Goal: Task Accomplishment & Management: Manage account settings

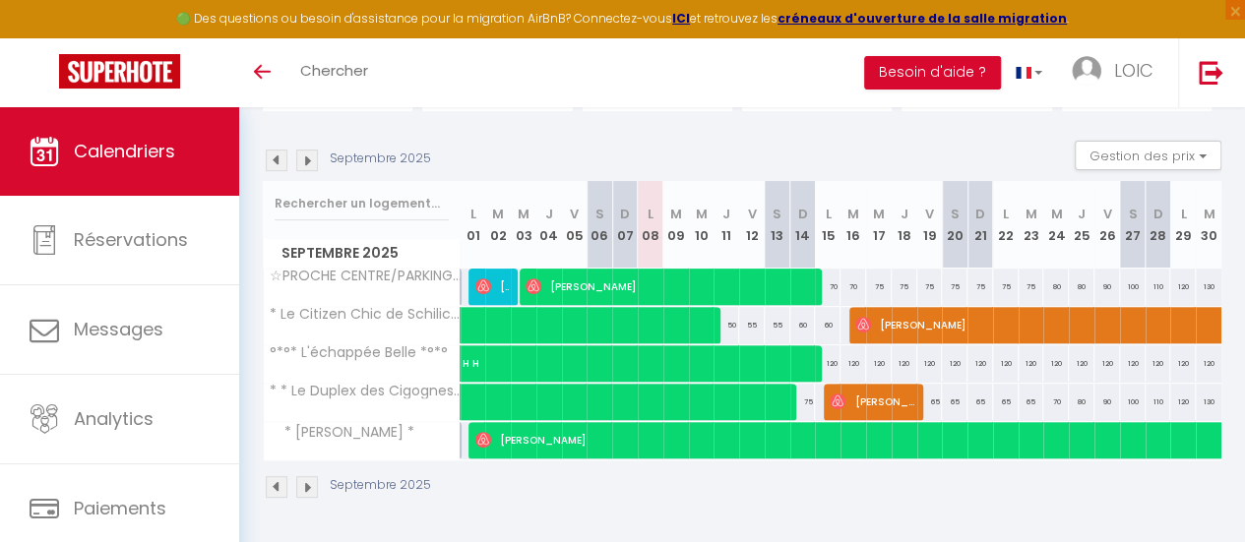
click at [306, 150] on img at bounding box center [307, 161] width 22 height 22
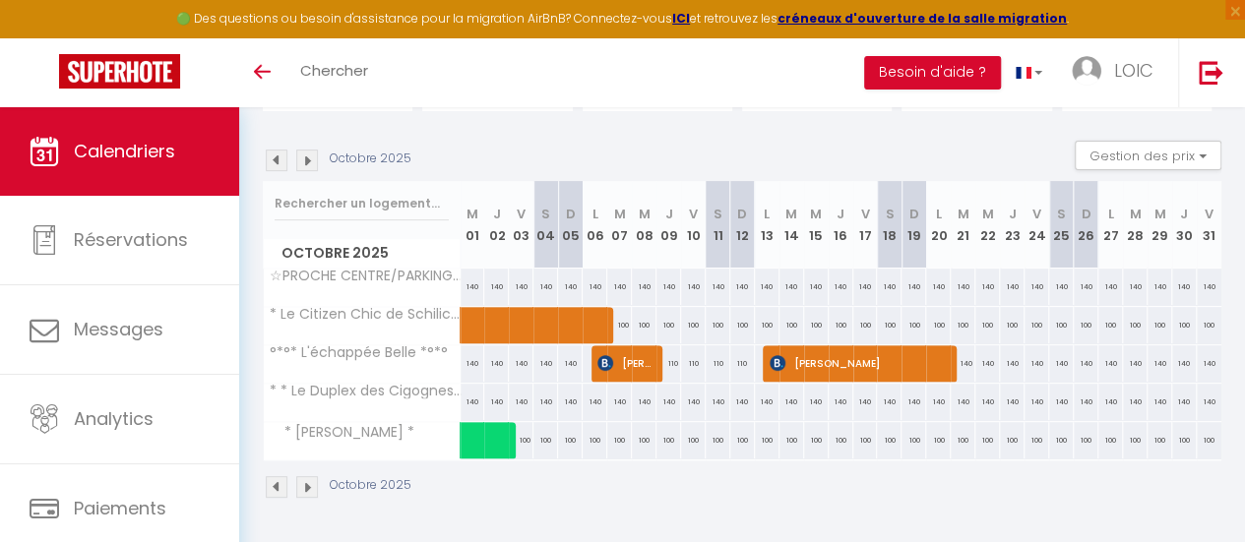
click at [267, 150] on img at bounding box center [277, 161] width 22 height 22
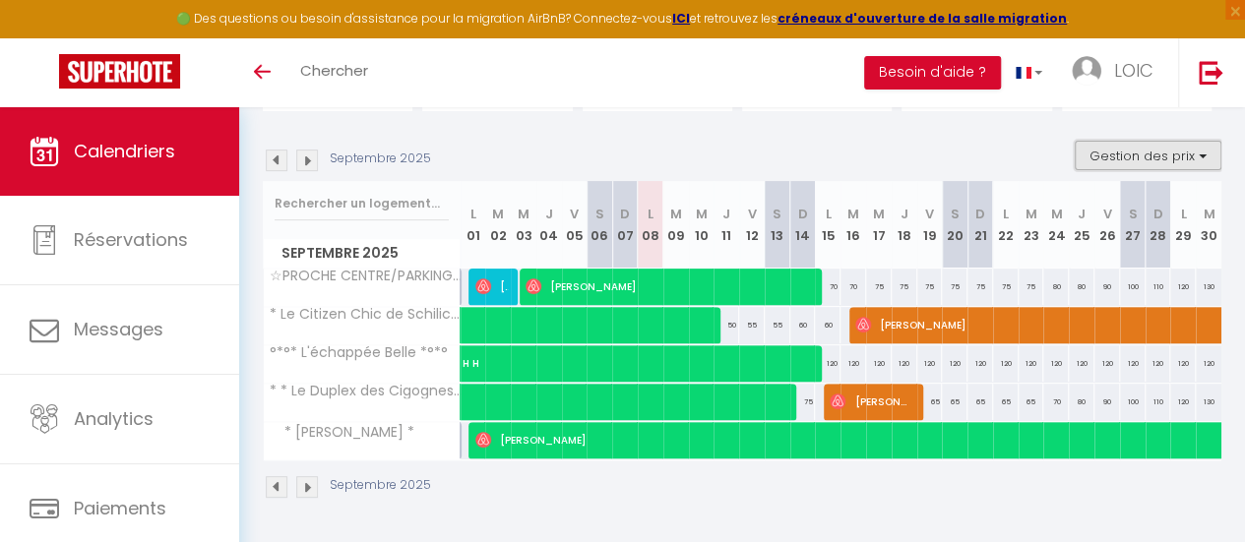
click at [1180, 148] on button "Gestion des prix" at bounding box center [1148, 156] width 147 height 30
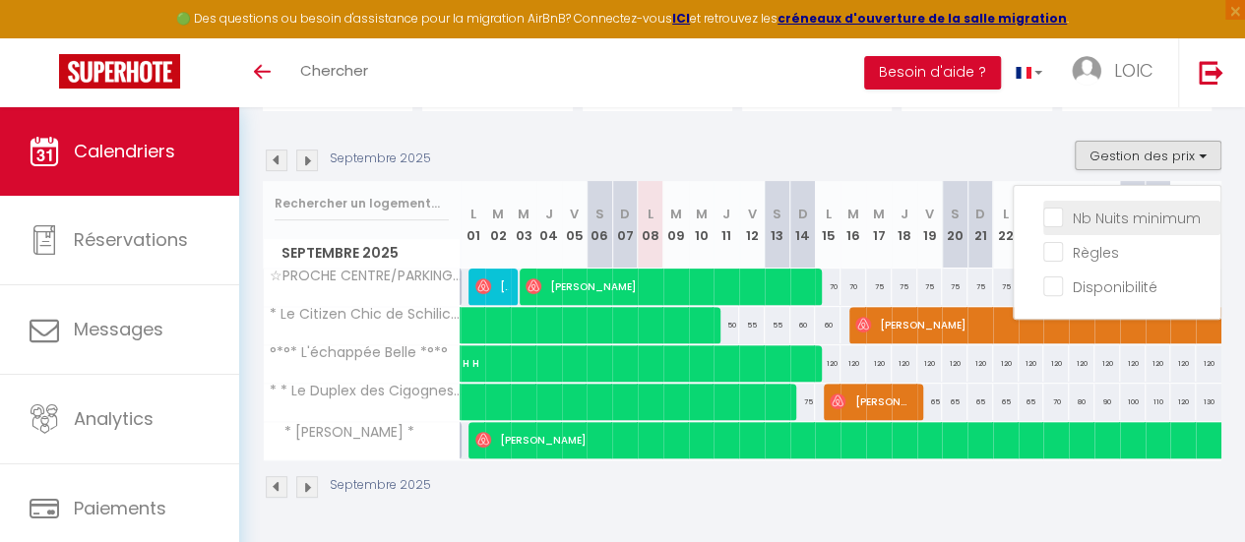
click at [1043, 207] on input "Nb Nuits minimum" at bounding box center [1131, 217] width 177 height 20
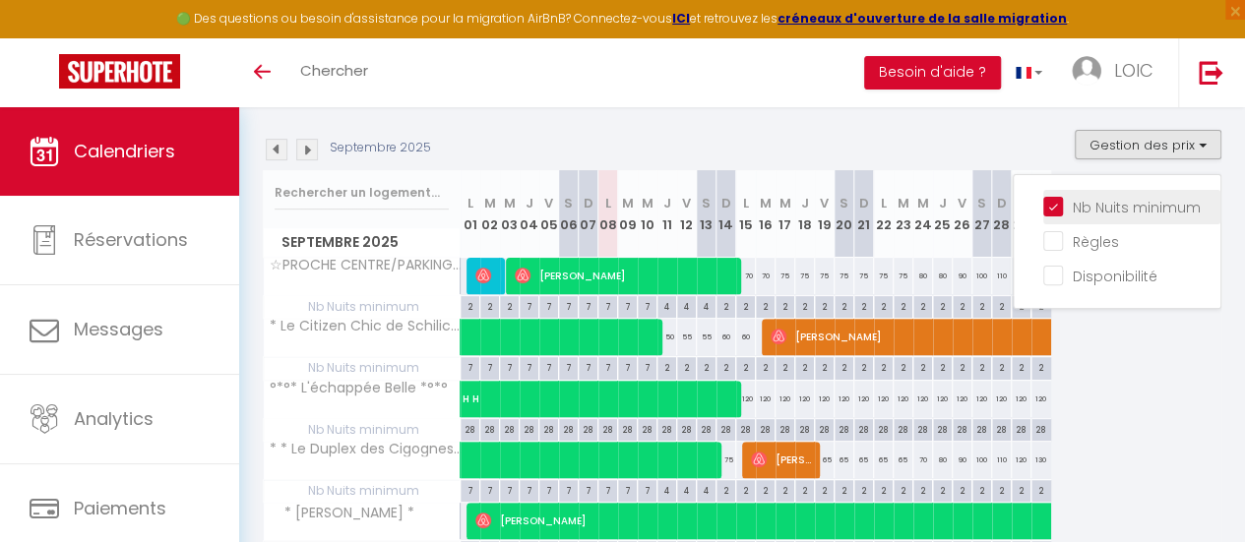
click at [1045, 202] on input "Nb Nuits minimum" at bounding box center [1131, 206] width 177 height 20
checkbox input "false"
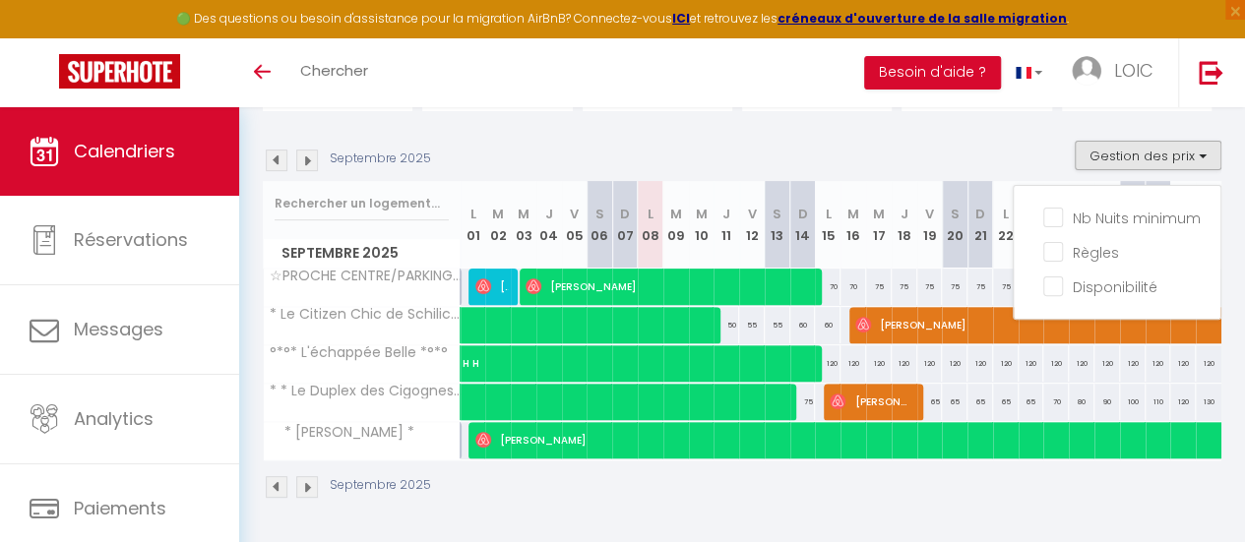
click at [1015, 127] on section "Septembre 2025 Gestion des prix Nb Nuits minimum Règles Disponibilité Septembre…" at bounding box center [742, 320] width 959 height 398
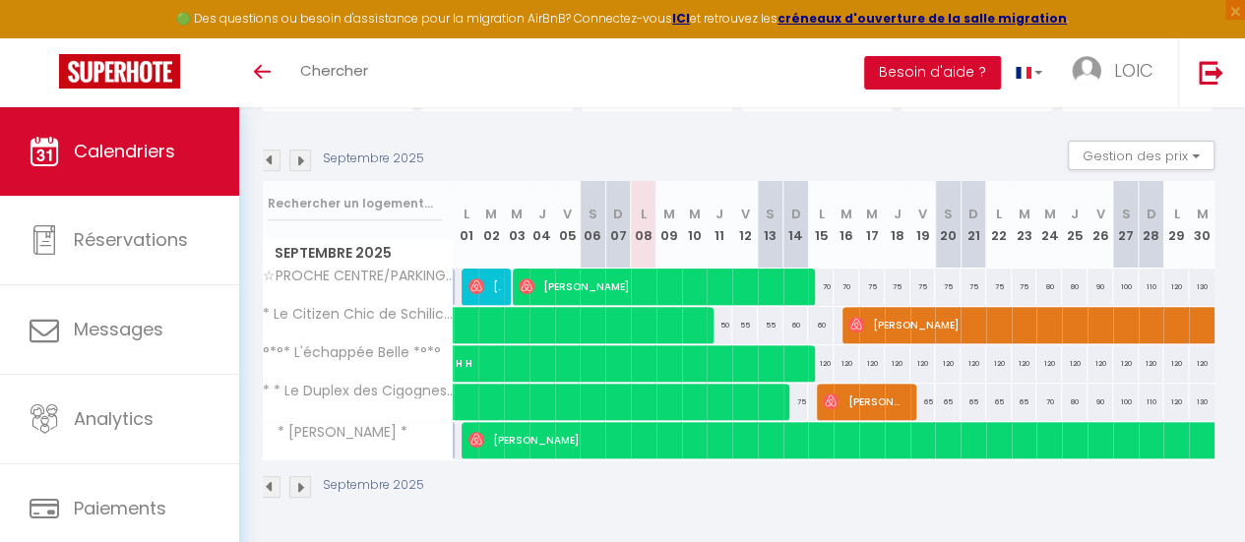
scroll to position [0, 6]
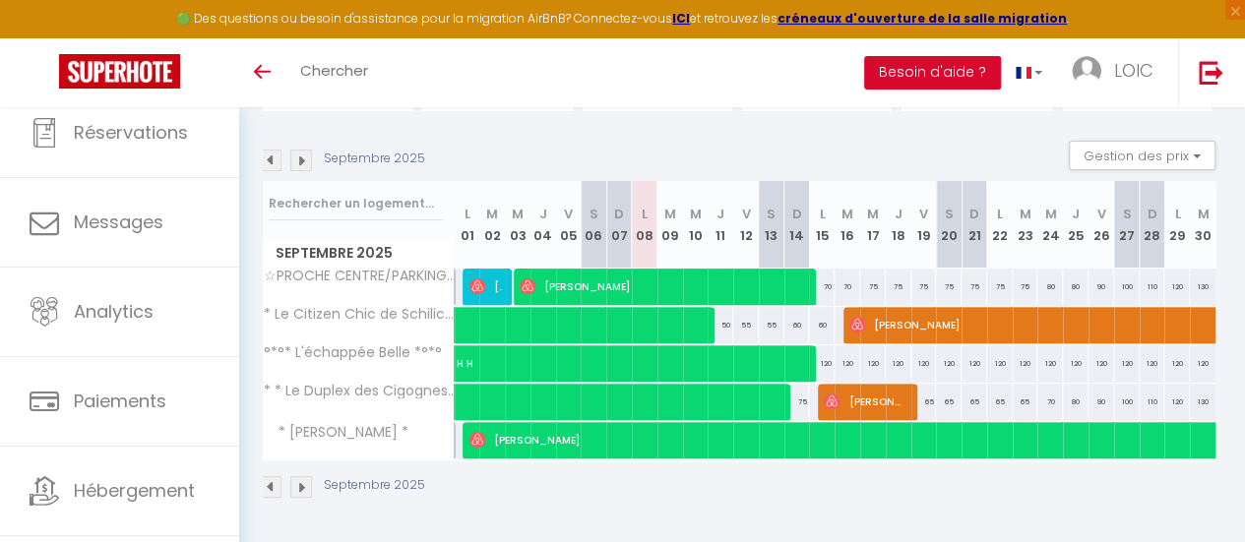
click at [303, 150] on img at bounding box center [301, 161] width 22 height 22
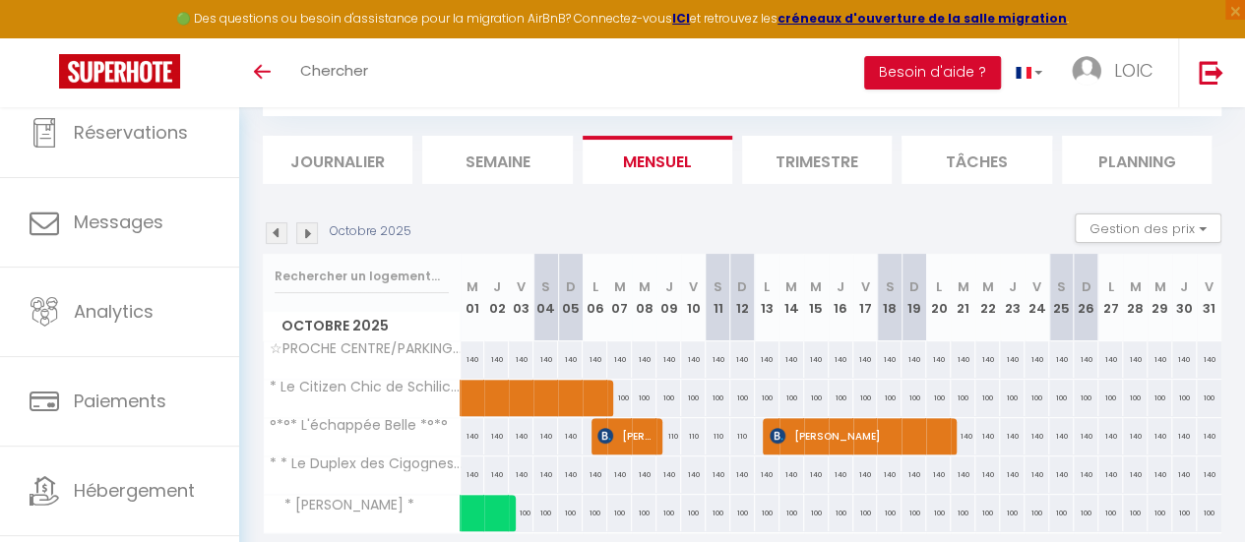
scroll to position [191, 0]
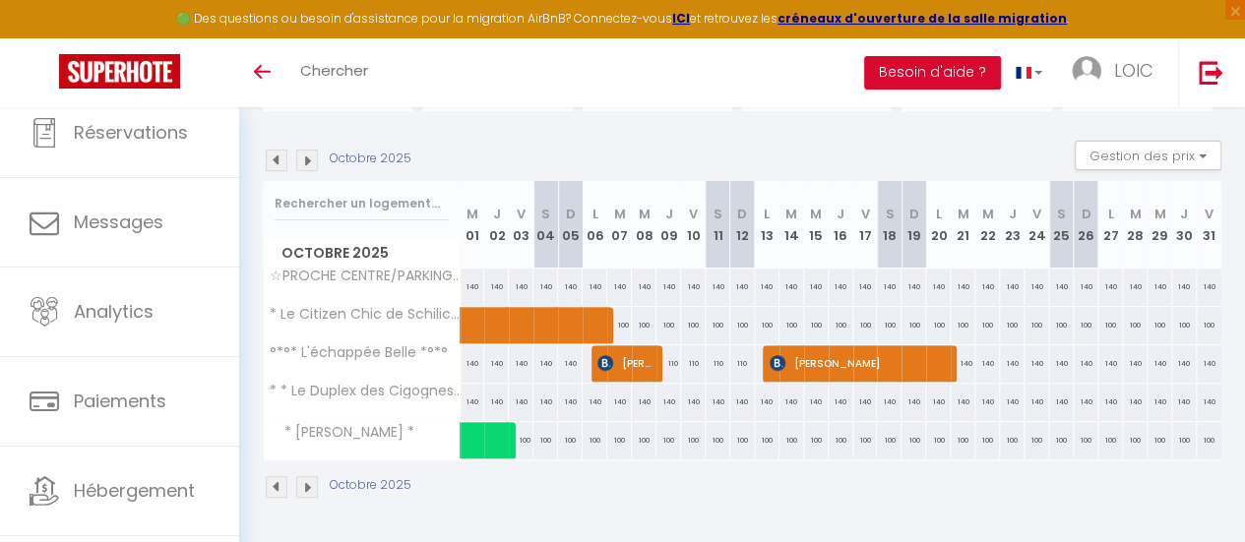
click at [303, 150] on img at bounding box center [307, 161] width 22 height 22
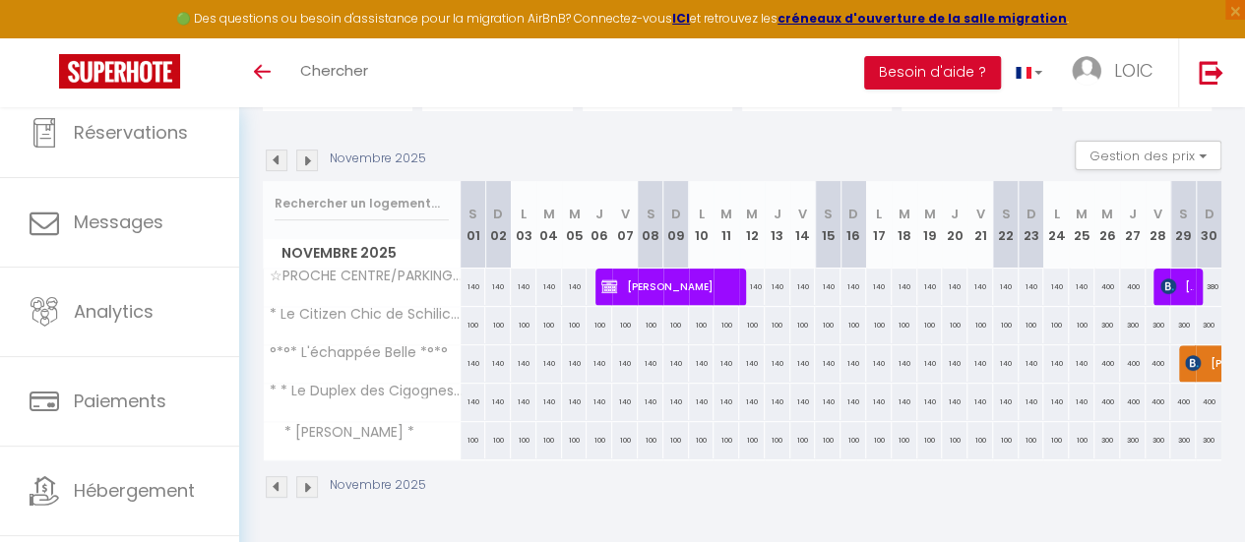
click at [303, 150] on img at bounding box center [307, 161] width 22 height 22
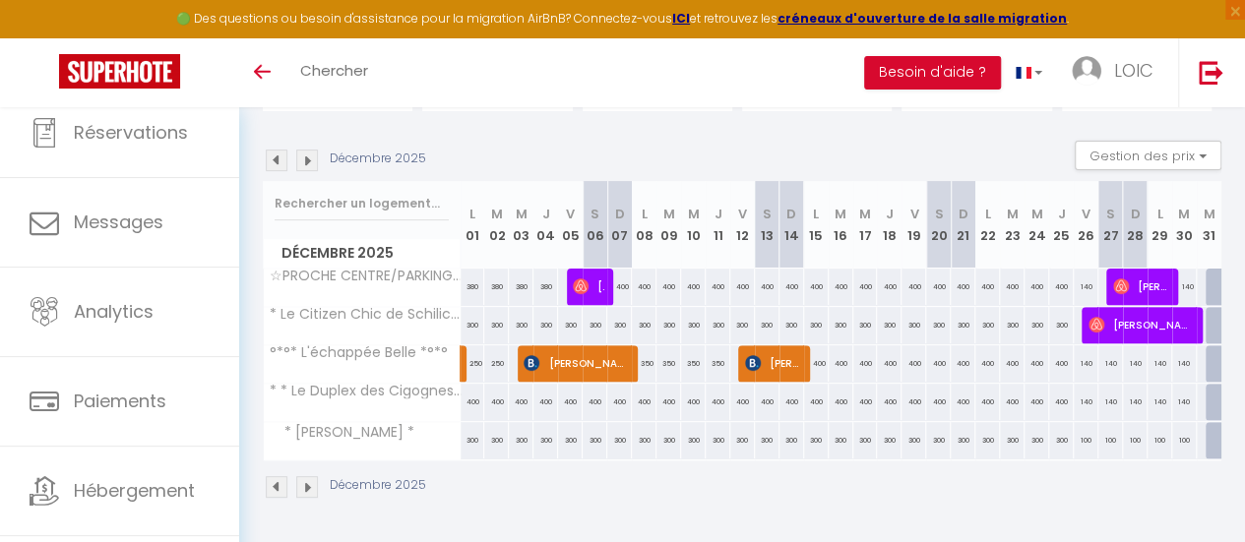
click at [303, 150] on img at bounding box center [307, 161] width 22 height 22
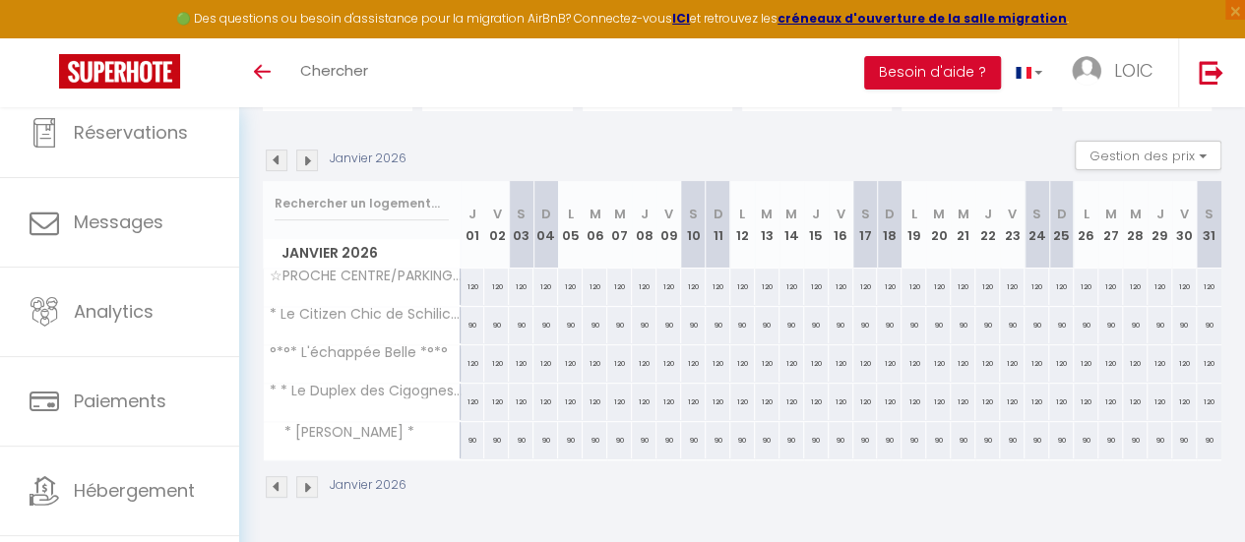
click at [278, 150] on img at bounding box center [277, 161] width 22 height 22
